Goal: Information Seeking & Learning: Find contact information

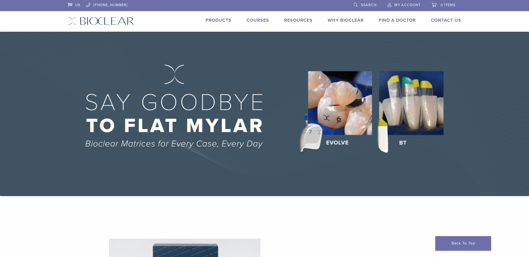
click at [348, 21] on link "Why Bioclear" at bounding box center [345, 21] width 36 height 6
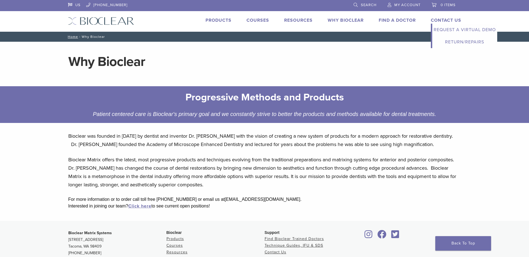
click at [458, 42] on link "Return/Repairs" at bounding box center [464, 42] width 65 height 12
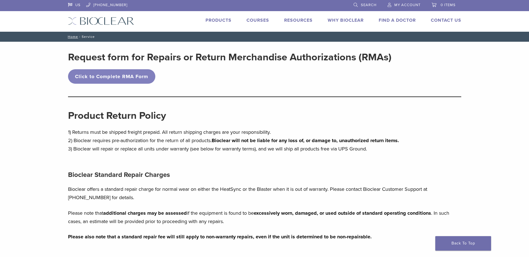
click at [393, 21] on link "Find A Doctor" at bounding box center [396, 21] width 37 height 6
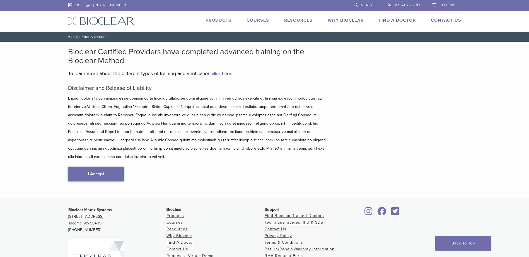
click at [98, 167] on link "I Accept" at bounding box center [96, 174] width 56 height 14
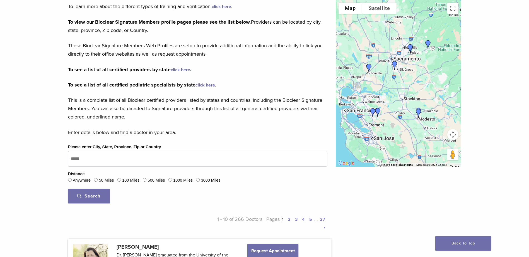
scroll to position [84, 0]
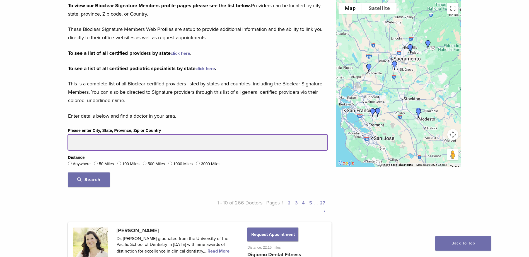
click at [108, 143] on input "Please enter City, State, Province, Zip or Country" at bounding box center [197, 143] width 259 height 16
type input "*********"
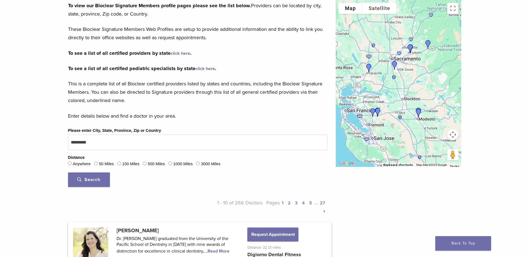
click at [91, 183] on button "Search" at bounding box center [89, 180] width 42 height 14
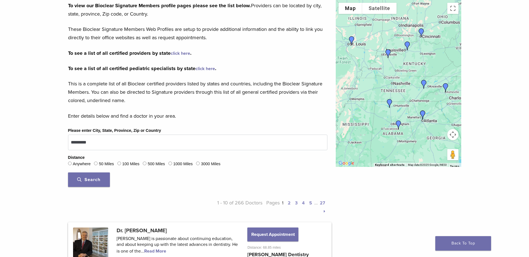
click at [425, 84] on img "Dr. Jeffrey Beeler" at bounding box center [423, 84] width 13 height 13
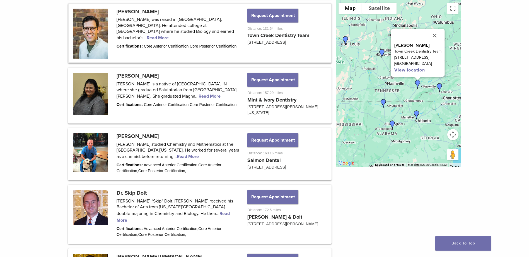
scroll to position [363, 0]
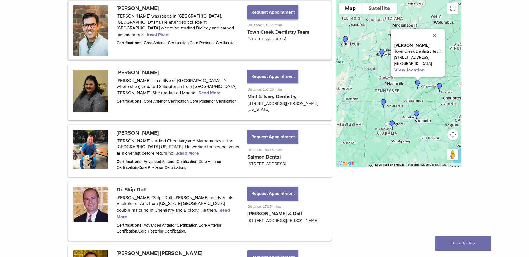
click at [285, 15] on button "Request Appointment" at bounding box center [272, 12] width 51 height 14
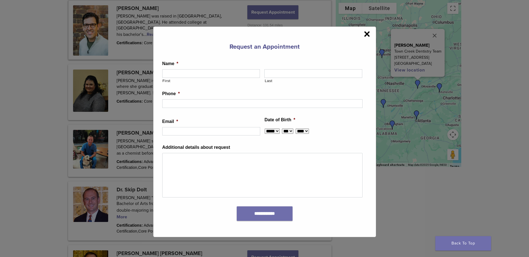
click at [366, 32] on span "×" at bounding box center [366, 33] width 6 height 11
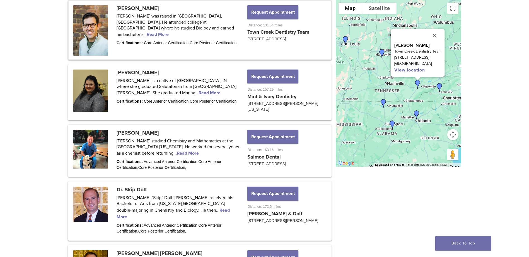
click at [164, 29] on link at bounding box center [200, 30] width 262 height 59
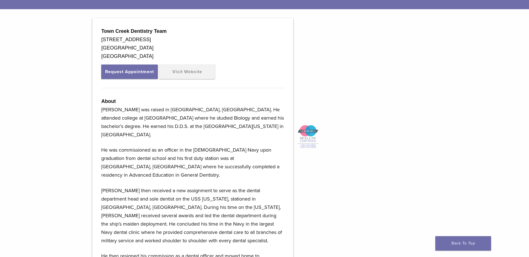
scroll to position [167, 0]
click at [208, 72] on link "Visit Website" at bounding box center [187, 71] width 56 height 14
